Goal: Navigation & Orientation: Find specific page/section

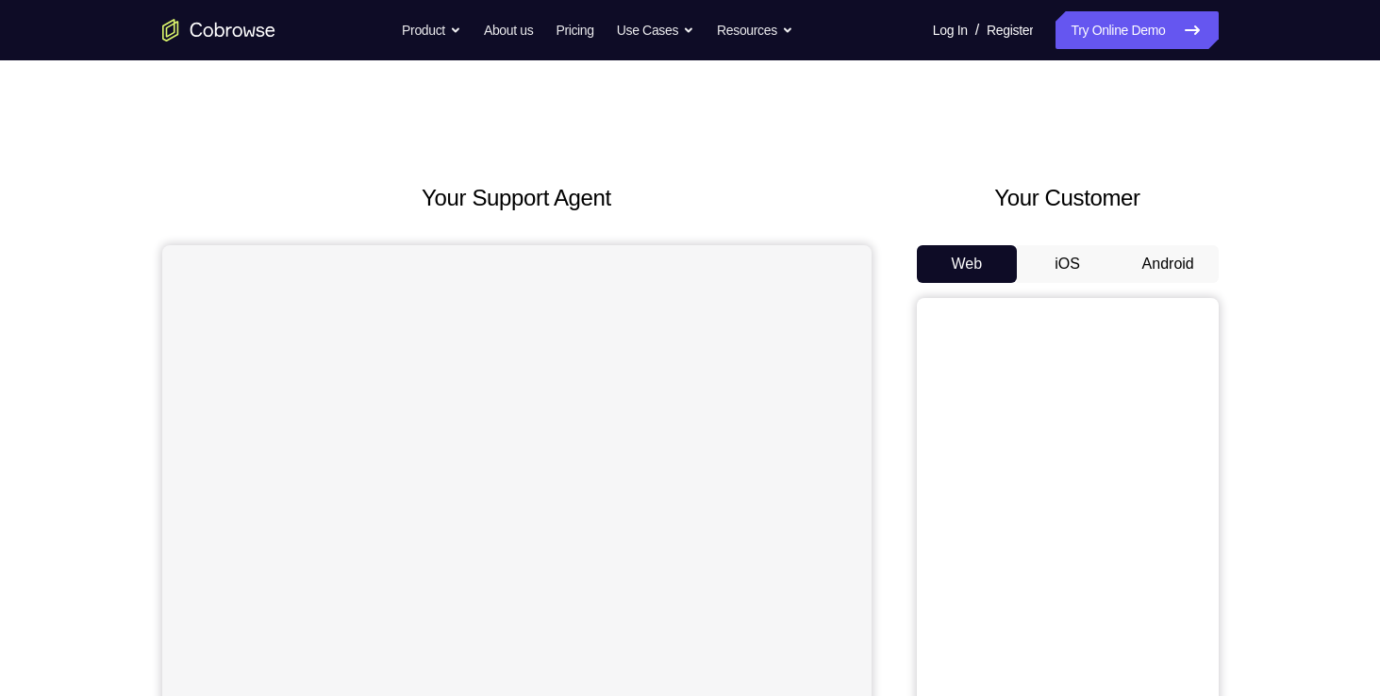
click at [1182, 269] on button "Android" at bounding box center [1168, 264] width 101 height 38
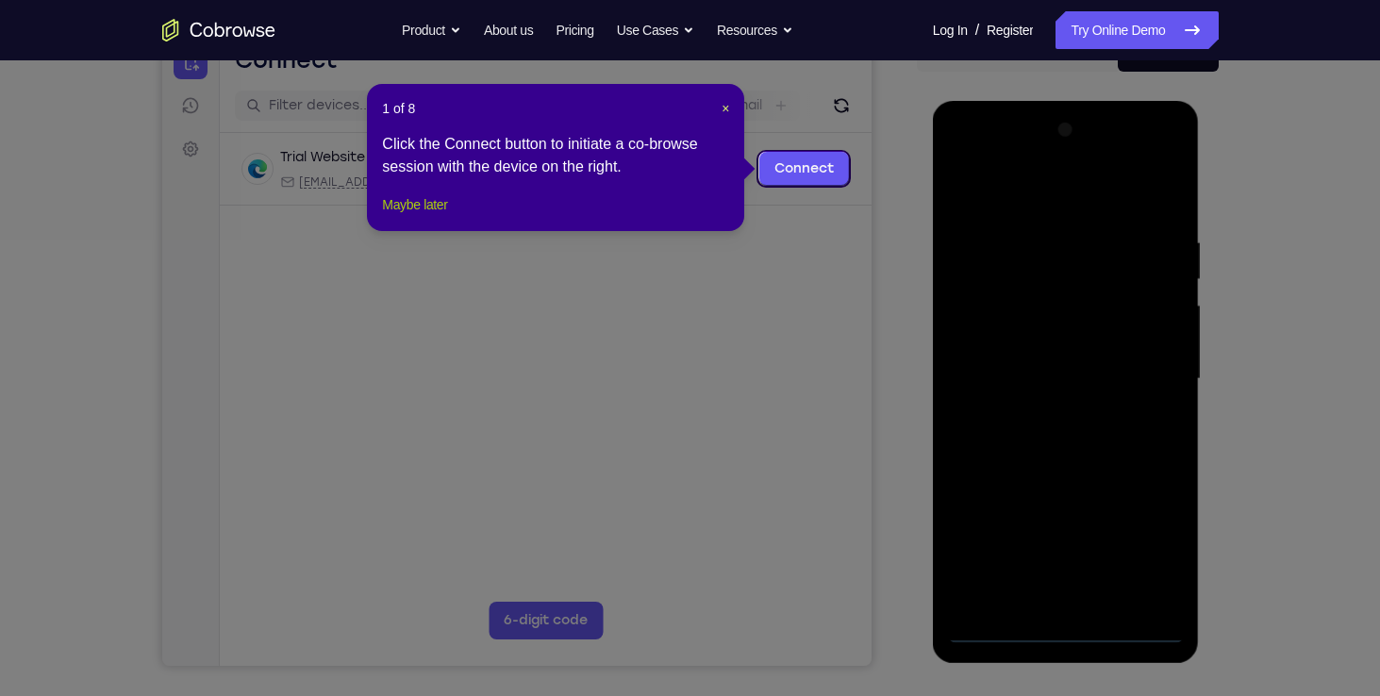
click at [447, 216] on button "Maybe later" at bounding box center [414, 204] width 65 height 23
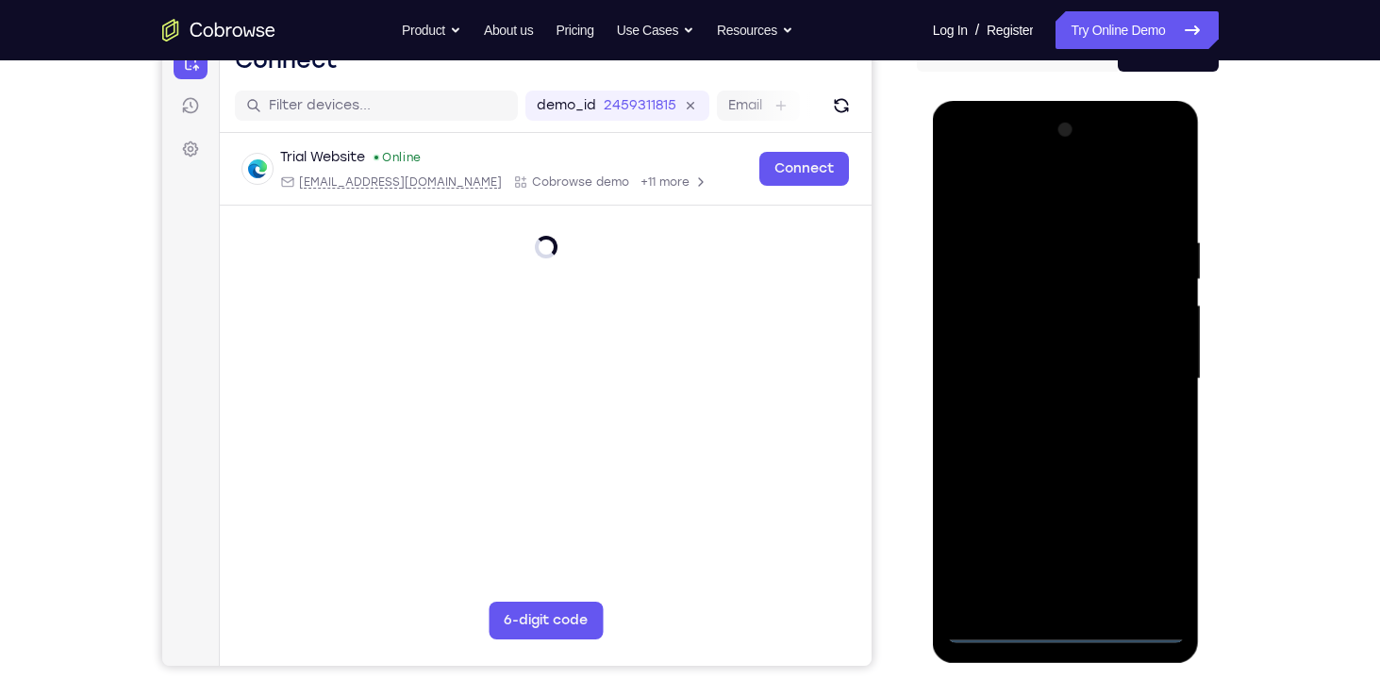
click at [1064, 634] on div at bounding box center [1066, 379] width 238 height 528
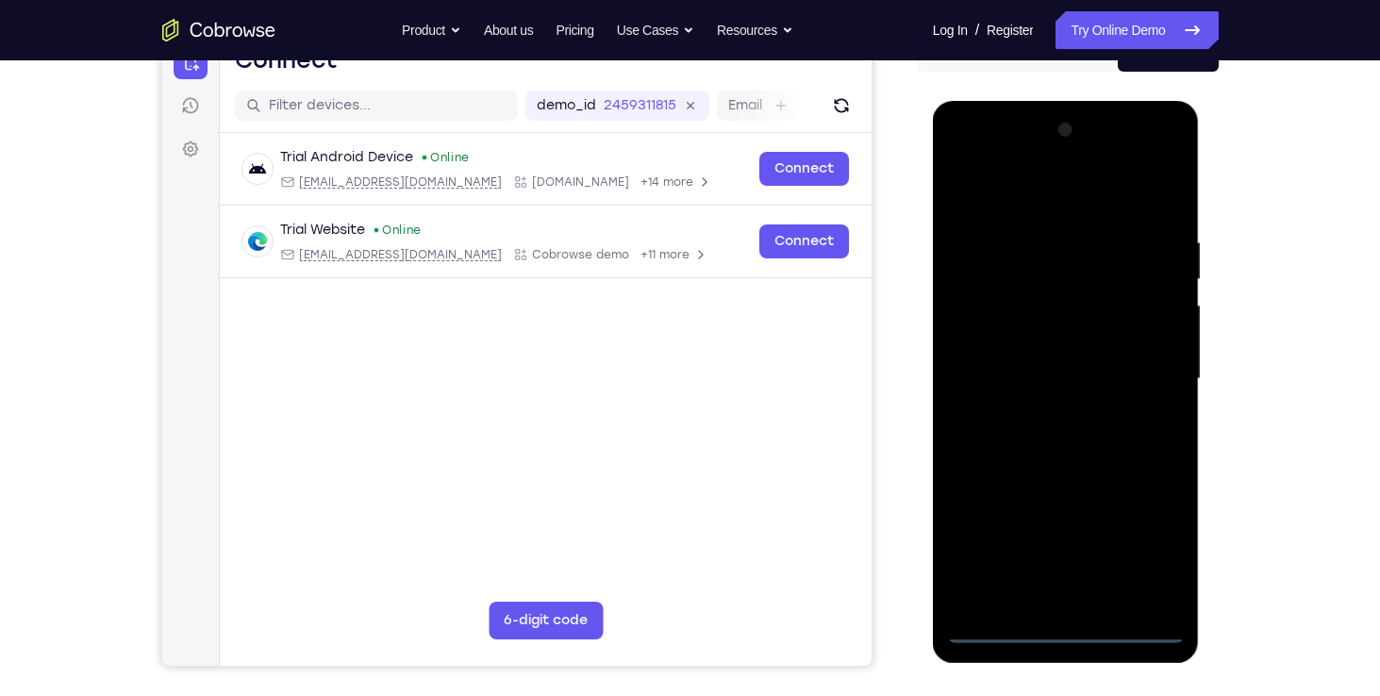
click at [1148, 548] on div at bounding box center [1066, 379] width 238 height 528
click at [1012, 200] on div at bounding box center [1066, 379] width 238 height 528
click at [1144, 371] on div at bounding box center [1066, 379] width 238 height 528
click at [1046, 414] on div at bounding box center [1066, 379] width 238 height 528
click at [1040, 360] on div at bounding box center [1066, 379] width 238 height 528
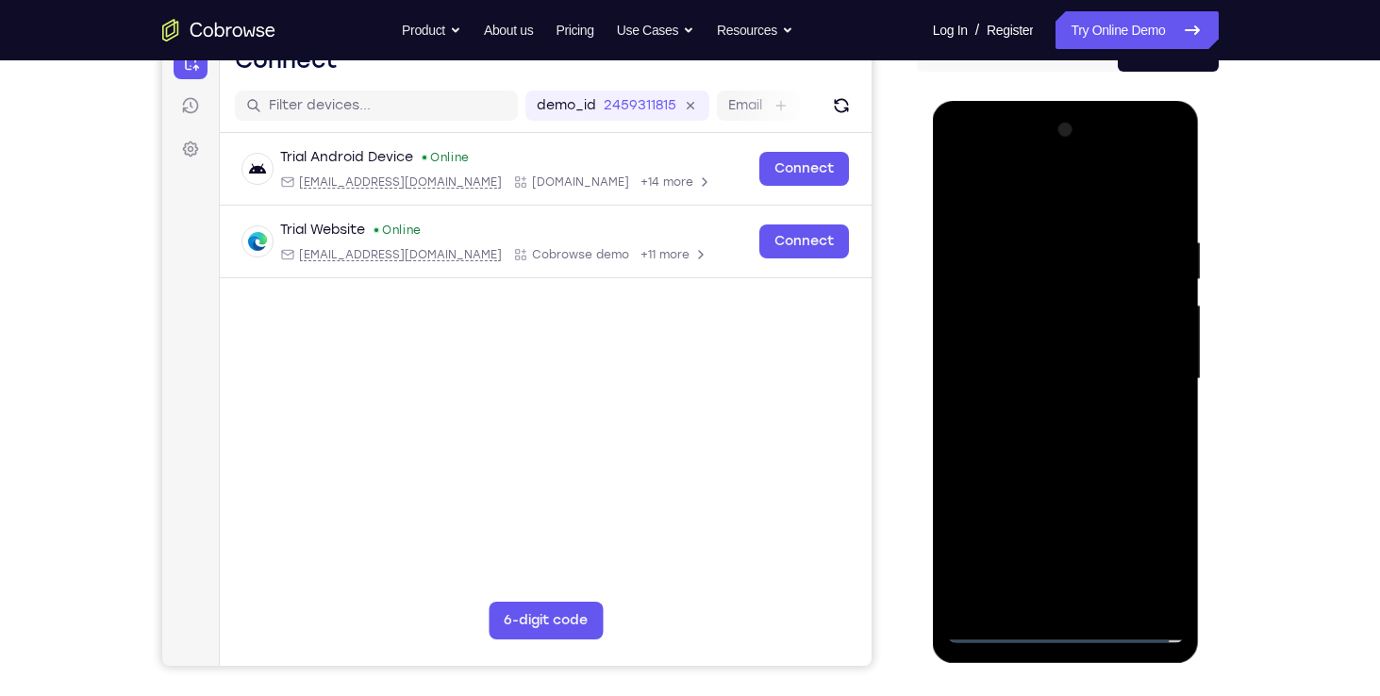
click at [1061, 364] on div at bounding box center [1066, 379] width 238 height 528
click at [1020, 335] on div at bounding box center [1066, 379] width 238 height 528
click at [1025, 376] on div at bounding box center [1066, 379] width 238 height 528
click at [1052, 445] on div at bounding box center [1066, 379] width 238 height 528
drag, startPoint x: 1000, startPoint y: 207, endPoint x: 1000, endPoint y: 134, distance: 72.6
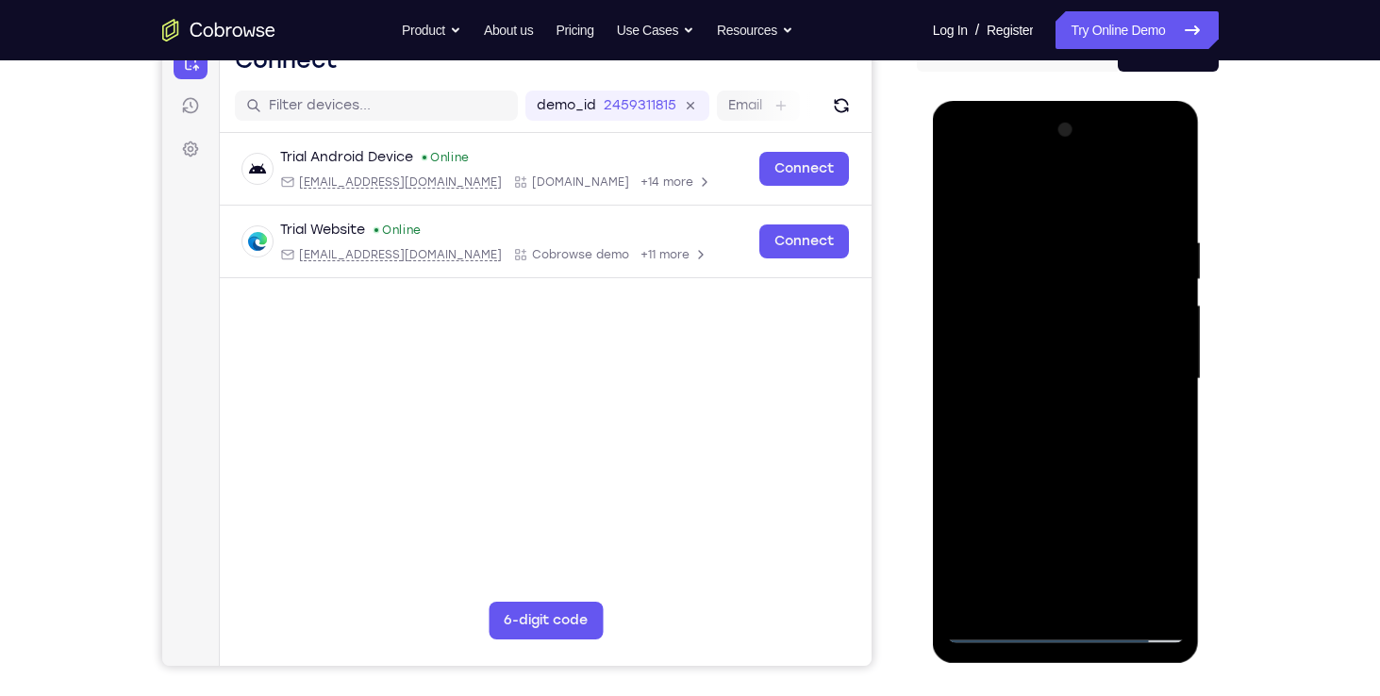
click at [1000, 134] on div at bounding box center [1066, 379] width 238 height 528
click at [1023, 431] on div at bounding box center [1066, 379] width 238 height 528
click at [1170, 207] on div at bounding box center [1066, 379] width 238 height 528
click at [1171, 185] on div at bounding box center [1066, 379] width 238 height 528
click at [974, 289] on div at bounding box center [1066, 379] width 238 height 528
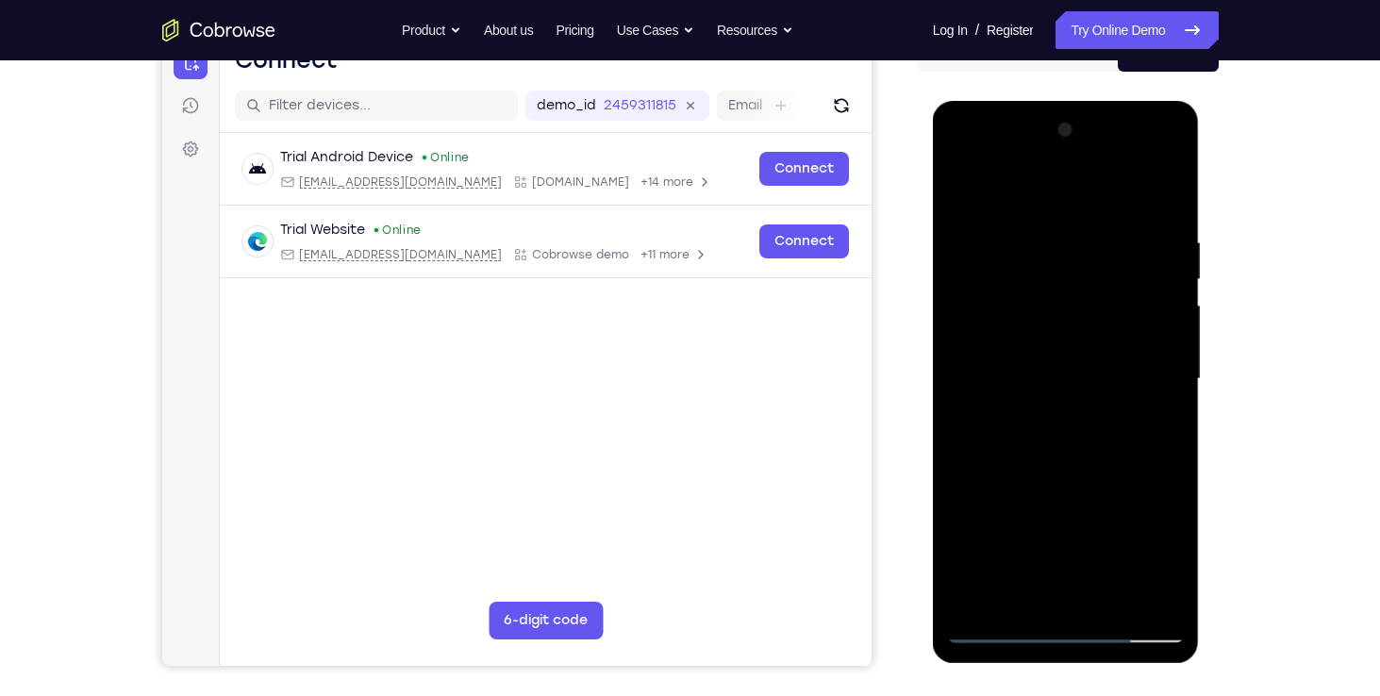
drag, startPoint x: 1036, startPoint y: 487, endPoint x: 1026, endPoint y: 349, distance: 138.1
click at [1026, 349] on div at bounding box center [1066, 379] width 238 height 528
drag, startPoint x: 1052, startPoint y: 477, endPoint x: 1042, endPoint y: 394, distance: 83.6
click at [1042, 394] on div at bounding box center [1066, 379] width 238 height 528
click at [993, 306] on div at bounding box center [1066, 379] width 238 height 528
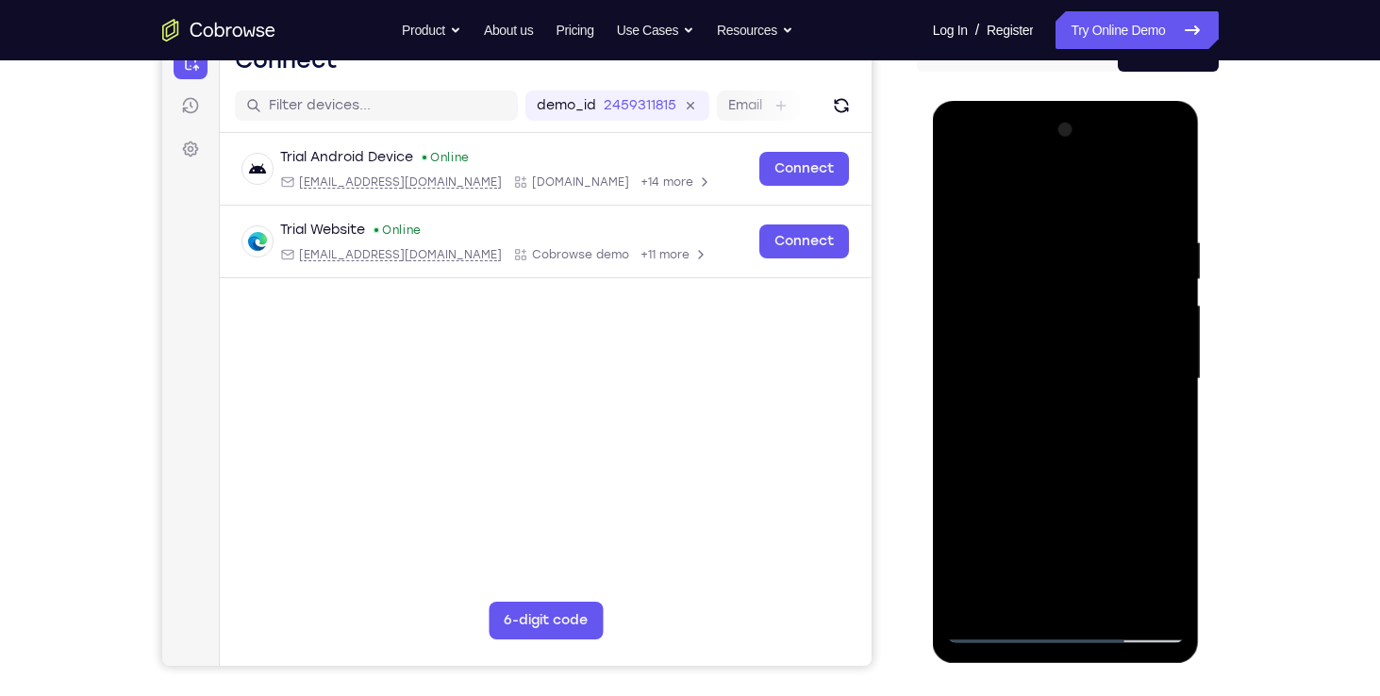
click at [1175, 281] on div at bounding box center [1066, 379] width 238 height 528
click at [960, 185] on div at bounding box center [1066, 379] width 238 height 528
click at [978, 602] on div at bounding box center [1066, 379] width 238 height 528
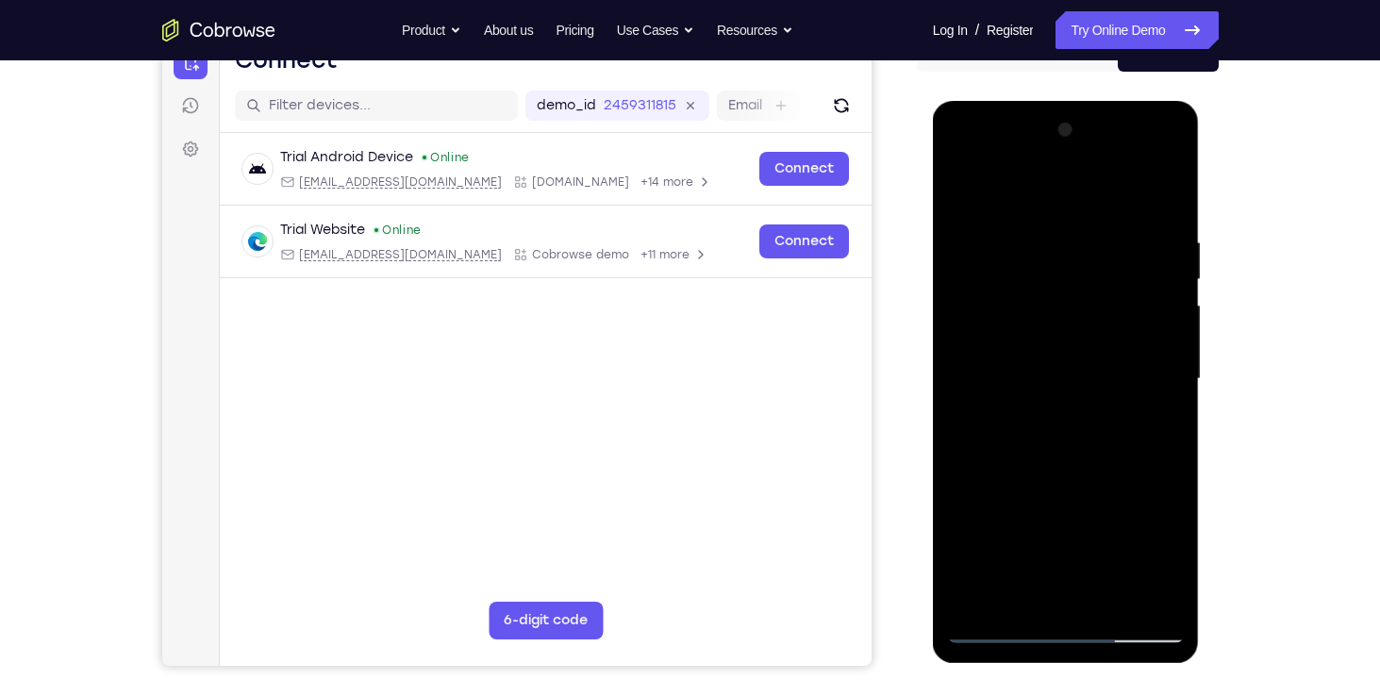
click at [978, 602] on div at bounding box center [1066, 379] width 238 height 528
click at [1167, 189] on div at bounding box center [1066, 379] width 238 height 528
click at [966, 191] on div at bounding box center [1066, 379] width 238 height 528
click at [999, 287] on div at bounding box center [1066, 379] width 238 height 528
drag, startPoint x: 1090, startPoint y: 534, endPoint x: 1065, endPoint y: 350, distance: 185.6
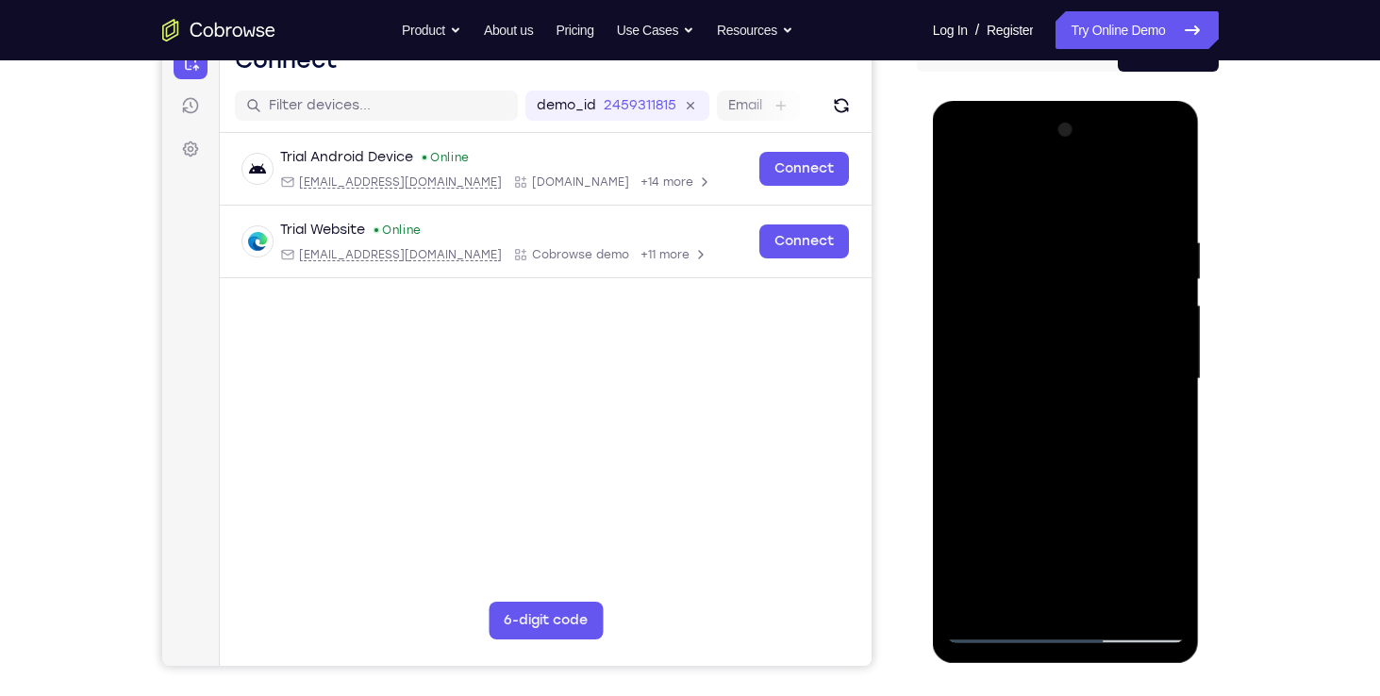
click at [1065, 350] on div at bounding box center [1066, 379] width 238 height 528
click at [976, 598] on div at bounding box center [1066, 379] width 238 height 528
drag, startPoint x: 1160, startPoint y: 235, endPoint x: 1057, endPoint y: 233, distance: 103.8
click at [1057, 233] on div at bounding box center [1066, 379] width 238 height 528
